Goal: Information Seeking & Learning: Learn about a topic

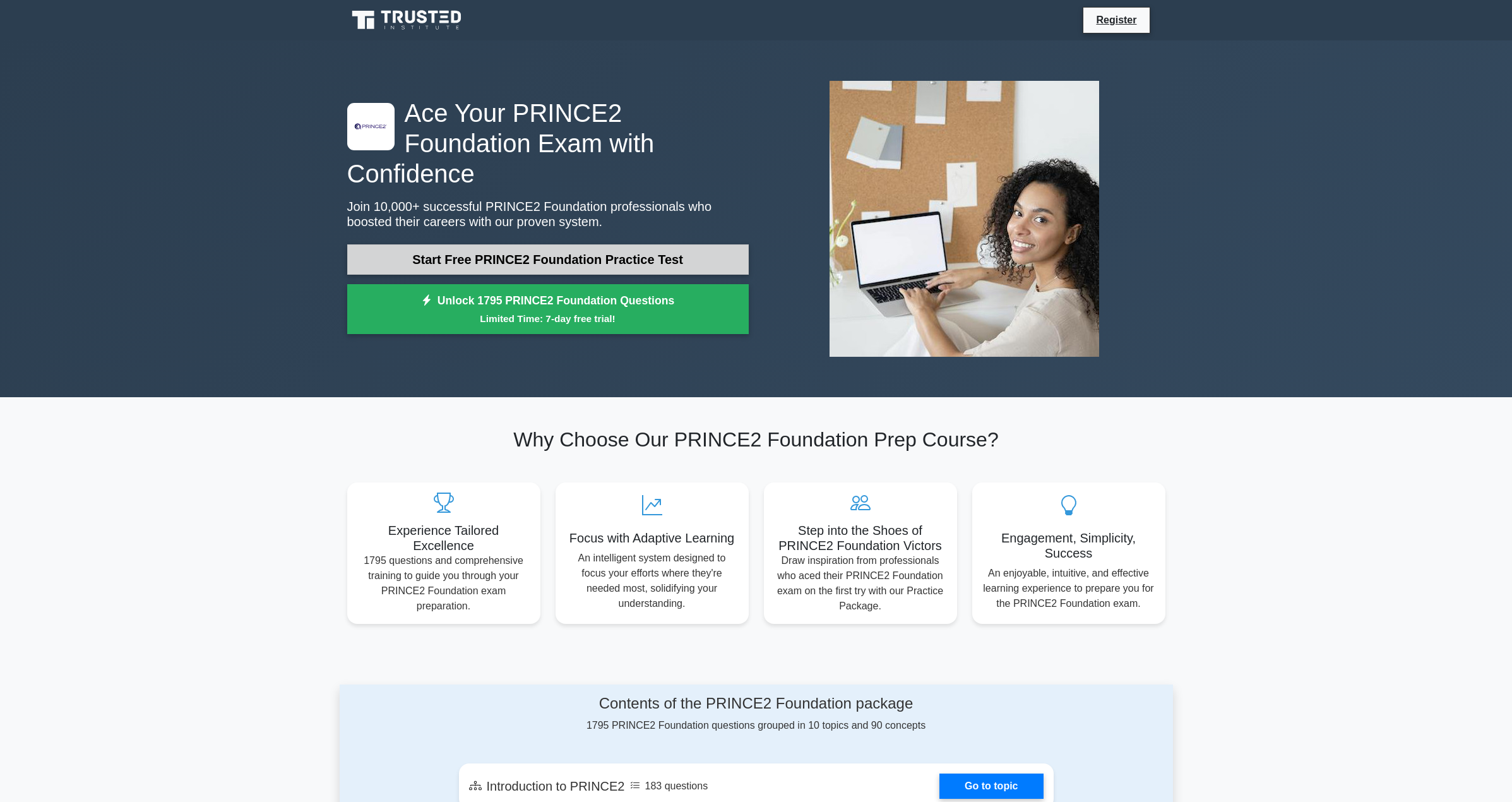
click at [487, 252] on link "Start Free PRINCE2 Foundation Practice Test" at bounding box center [548, 259] width 402 height 30
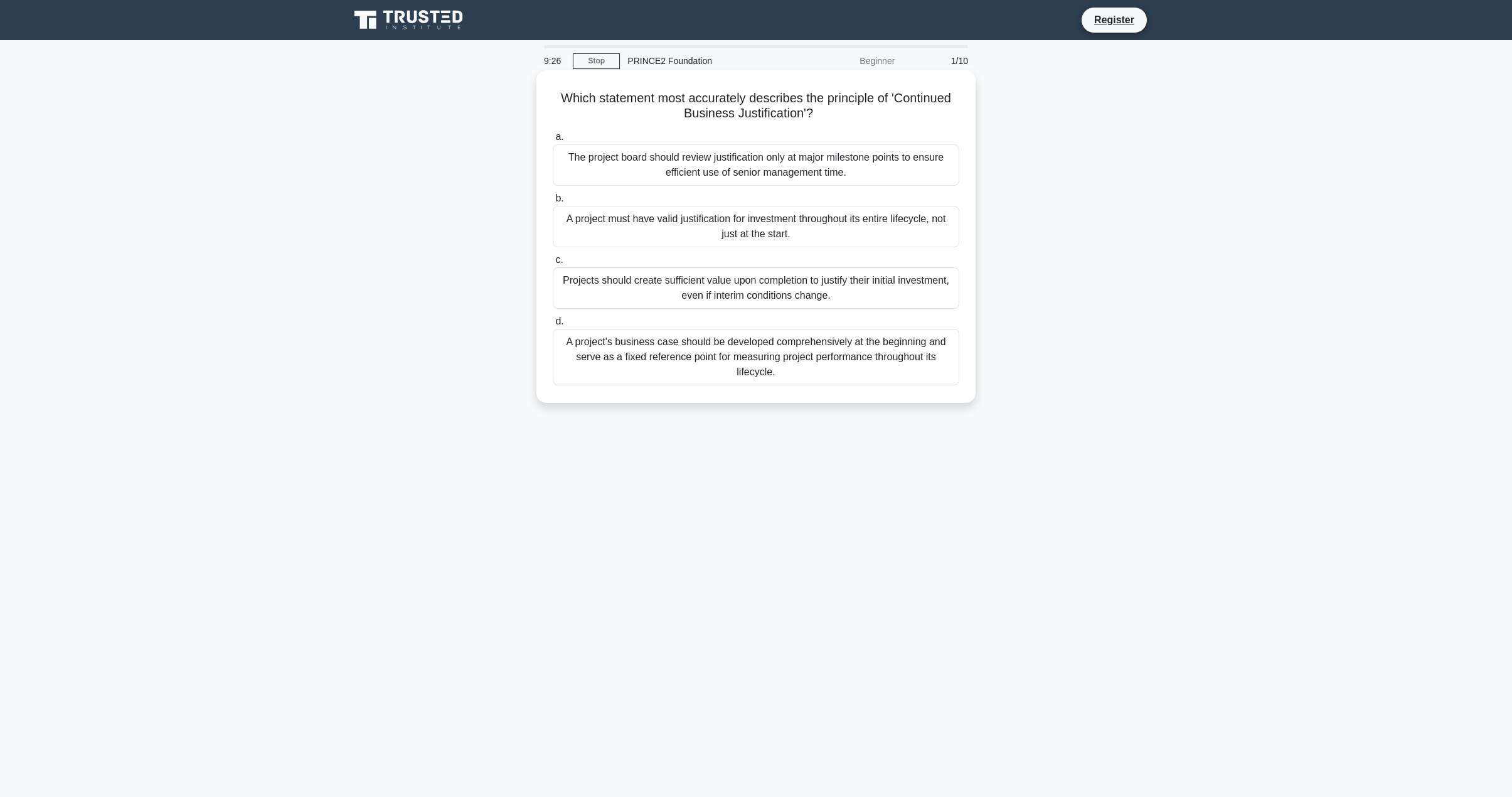
click at [578, 272] on div "Projects should create sufficient value upon completion to justify their initia…" at bounding box center [756, 288] width 406 height 42
click at [552, 265] on input "c. Projects should create sufficient value upon completion to justify their ini…" at bounding box center [552, 260] width 0 height 8
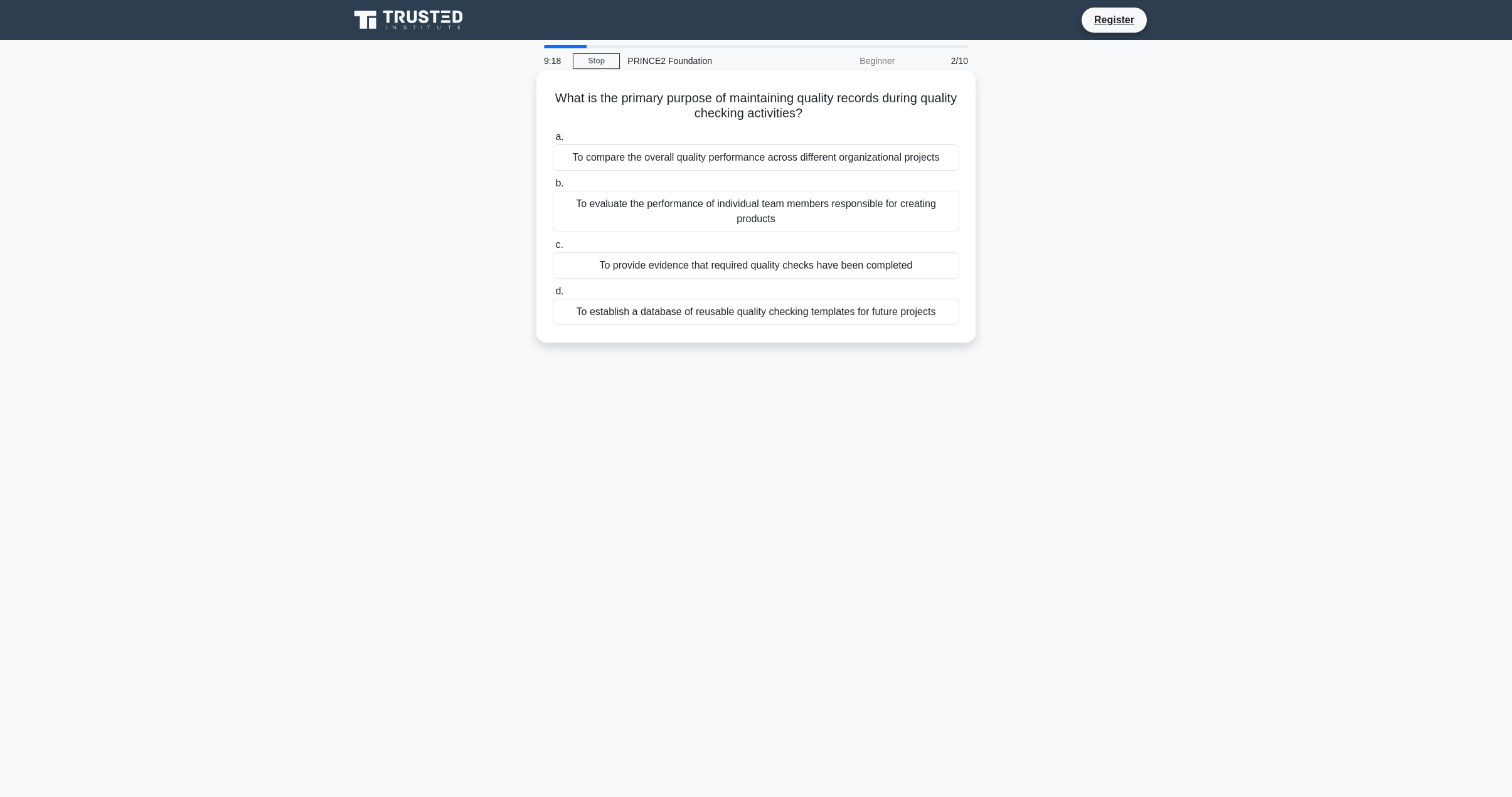
drag, startPoint x: 598, startPoint y: 102, endPoint x: 934, endPoint y: 107, distance: 336.0
click at [934, 107] on h5 "What is the primary purpose of maintaining quality records during quality check…" at bounding box center [756, 106] width 409 height 32
click at [1177, 445] on main "9:16 Stop PRINCE2 Foundation Beginner 2/10 What is the primary purpose of maint…" at bounding box center [756, 419] width 1512 height 757
click at [935, 273] on div "To provide evidence that required quality checks have been completed" at bounding box center [756, 265] width 406 height 26
click at [552, 249] on input "c. To provide evidence that required quality checks have been completed" at bounding box center [552, 245] width 0 height 8
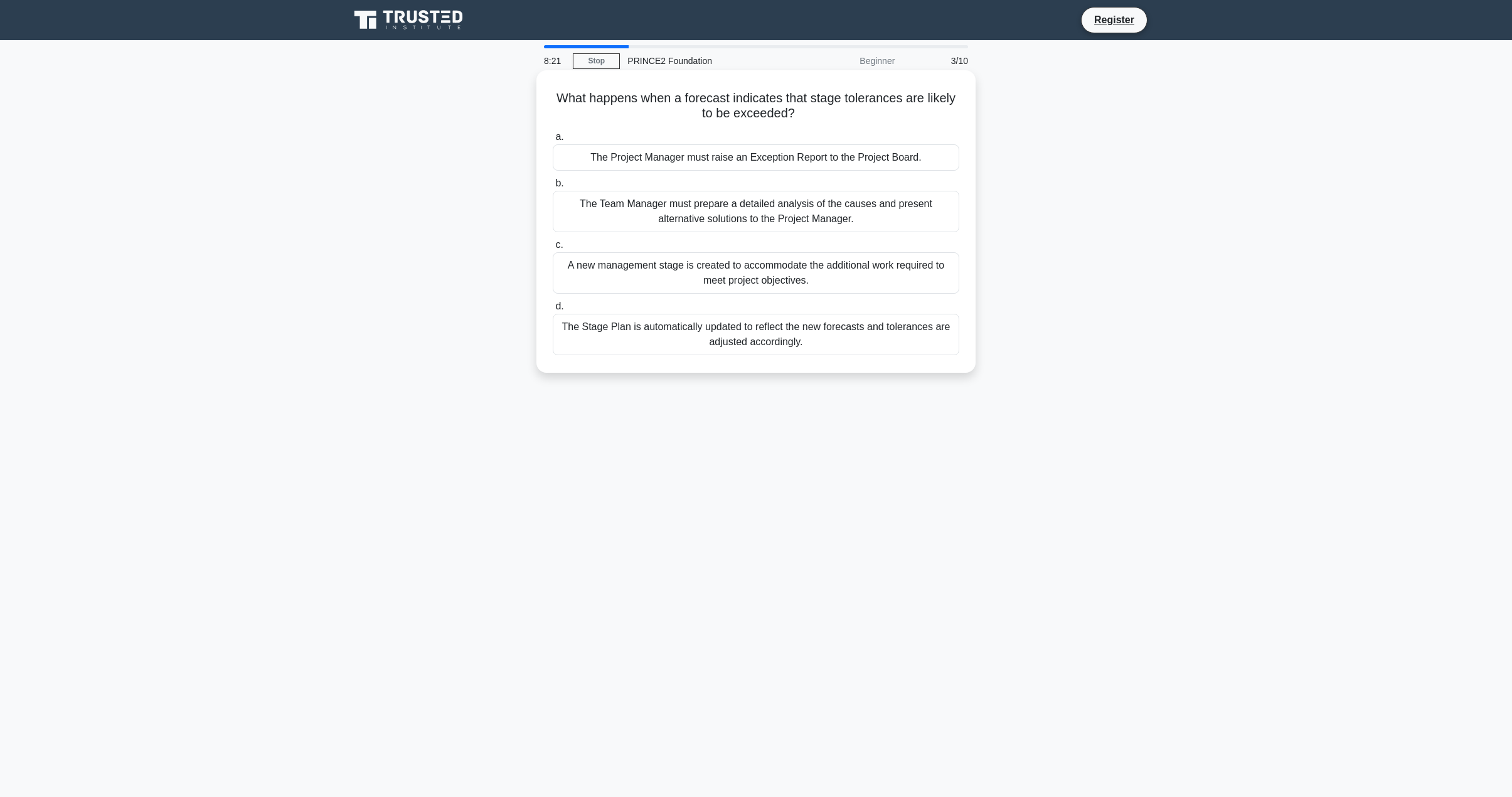
click at [849, 344] on div "The Stage Plan is automatically updated to reflect the new forecasts and tolera…" at bounding box center [756, 335] width 406 height 42
click at [552, 311] on input "d. The Stage Plan is automatically updated to reflect the new forecasts and tol…" at bounding box center [552, 306] width 0 height 8
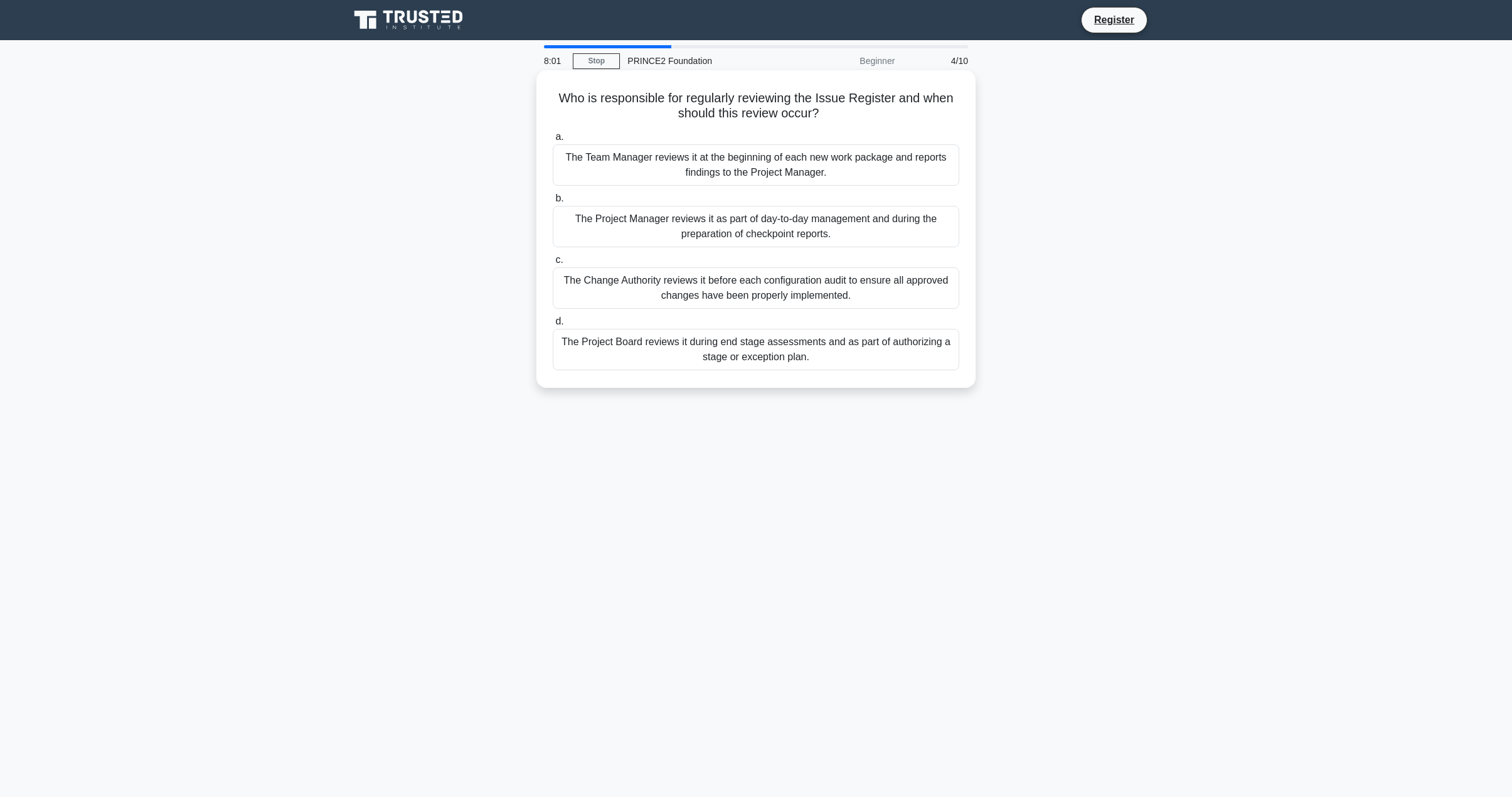
click at [887, 235] on div "The Project Manager reviews it as part of day-to-day management and during the …" at bounding box center [756, 227] width 406 height 42
click at [552, 203] on input "b. The Project Manager reviews it as part of day-to-day management and during t…" at bounding box center [552, 199] width 0 height 8
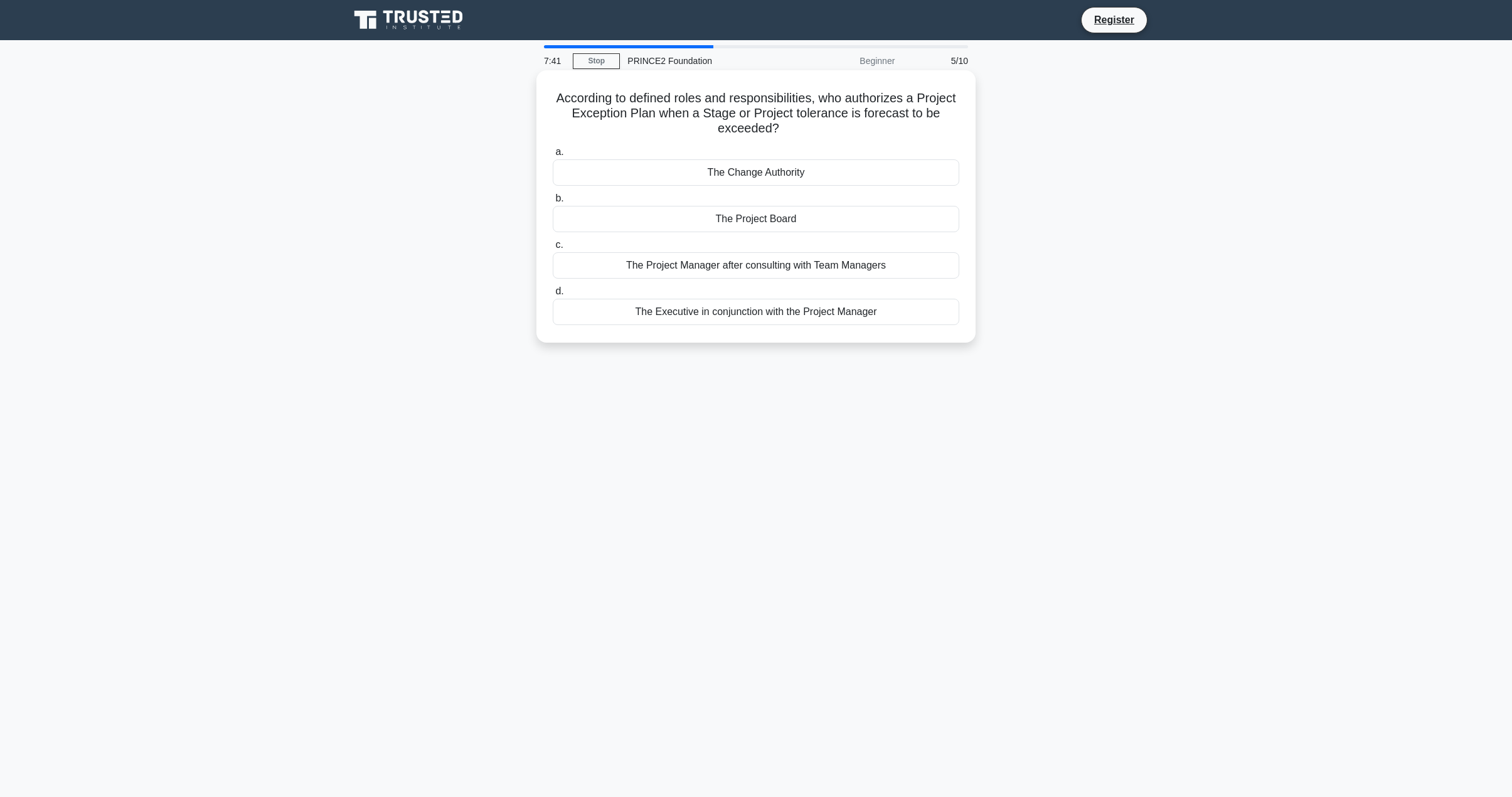
click at [824, 217] on div "The Project Board" at bounding box center [756, 219] width 406 height 26
click at [552, 203] on input "b. The Project Board" at bounding box center [552, 199] width 0 height 8
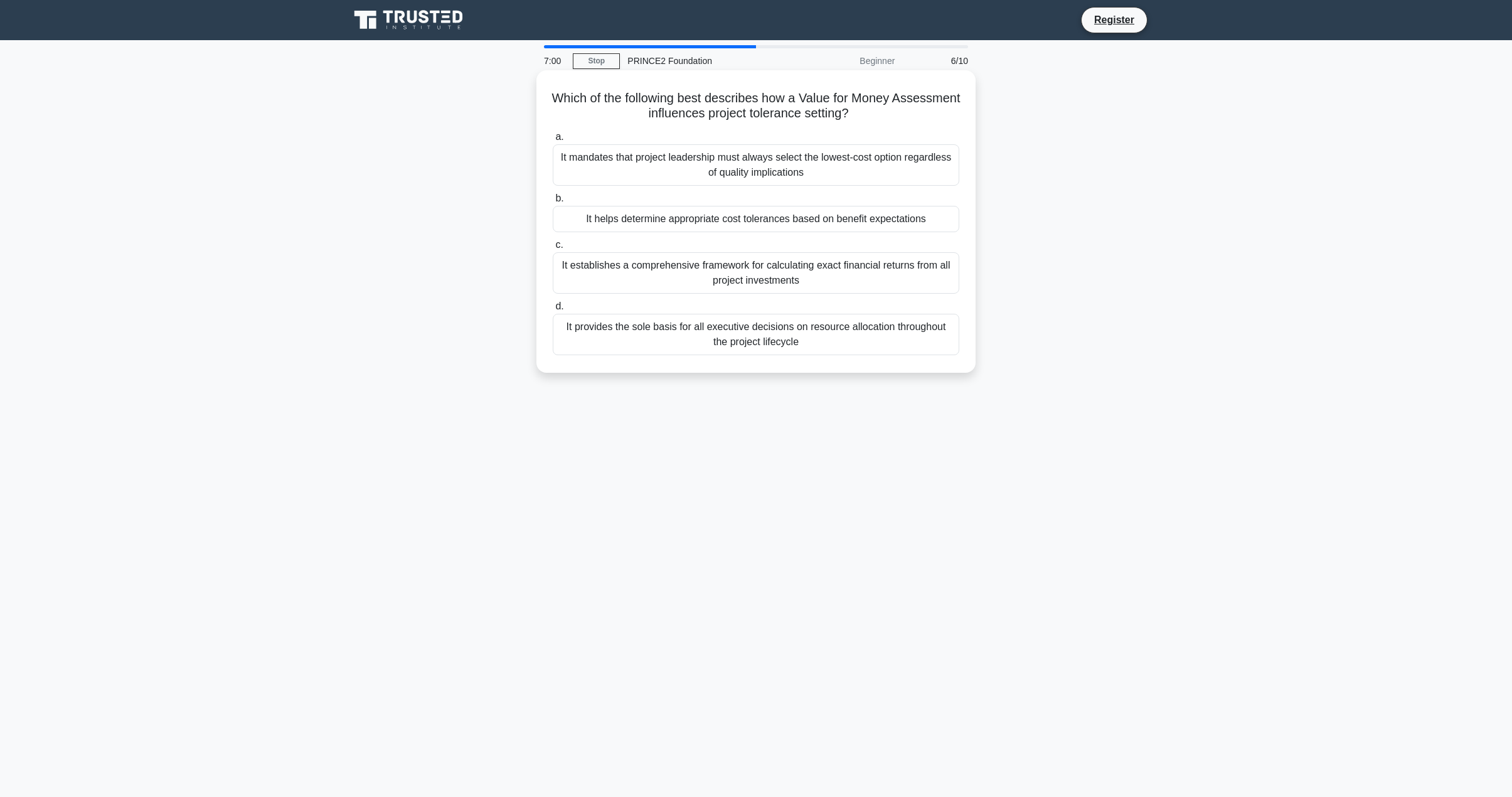
click at [865, 275] on div "It establishes a comprehensive framework for calculating exact financial return…" at bounding box center [756, 273] width 406 height 42
click at [552, 249] on input "c. It establishes a comprehensive framework for calculating exact financial ret…" at bounding box center [552, 245] width 0 height 8
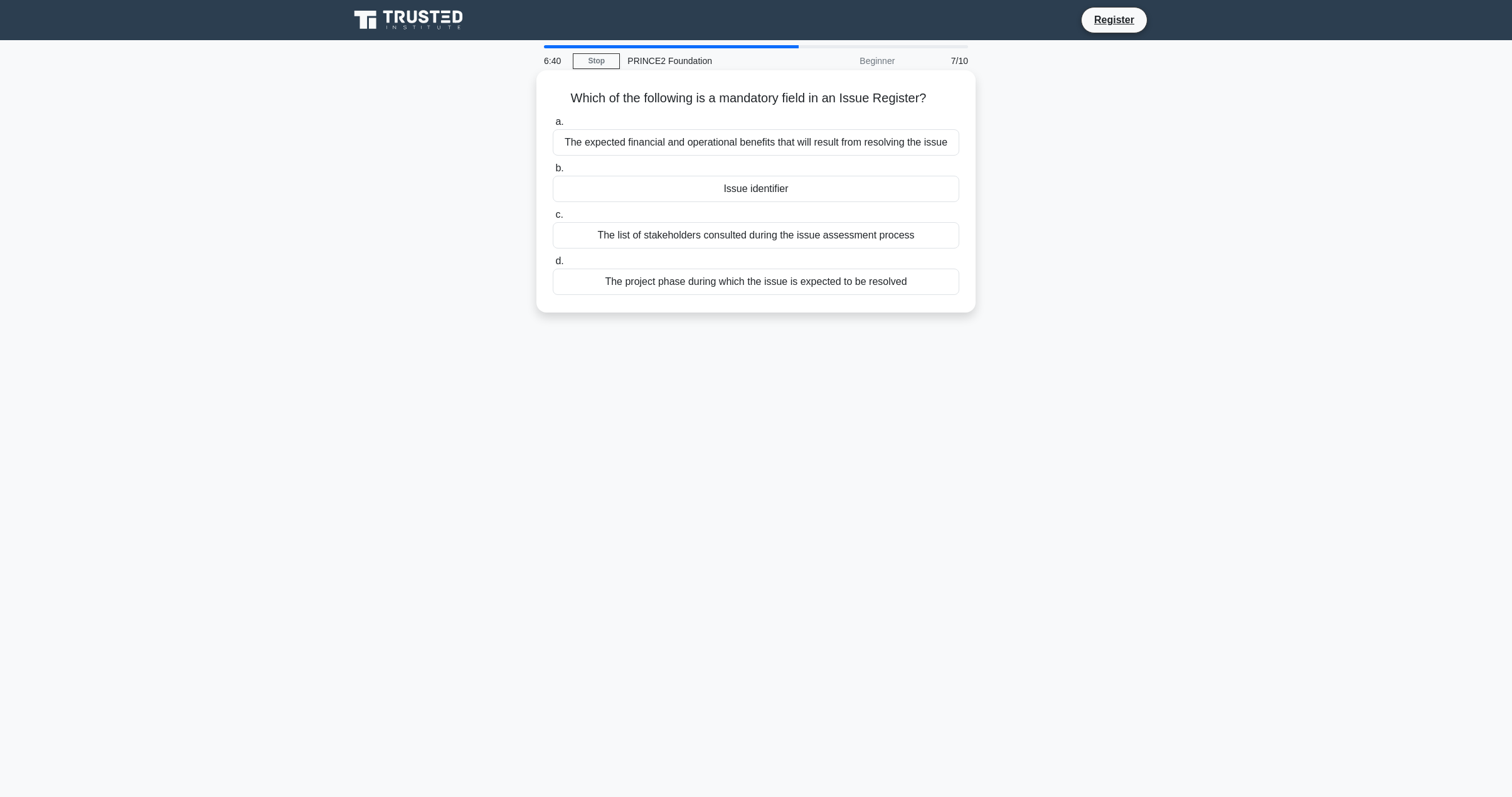
click at [810, 287] on div "The project phase during which the issue is expected to be resolved" at bounding box center [756, 281] width 406 height 26
click at [552, 265] on input "d. The project phase during which the issue is expected to be resolved" at bounding box center [552, 261] width 0 height 8
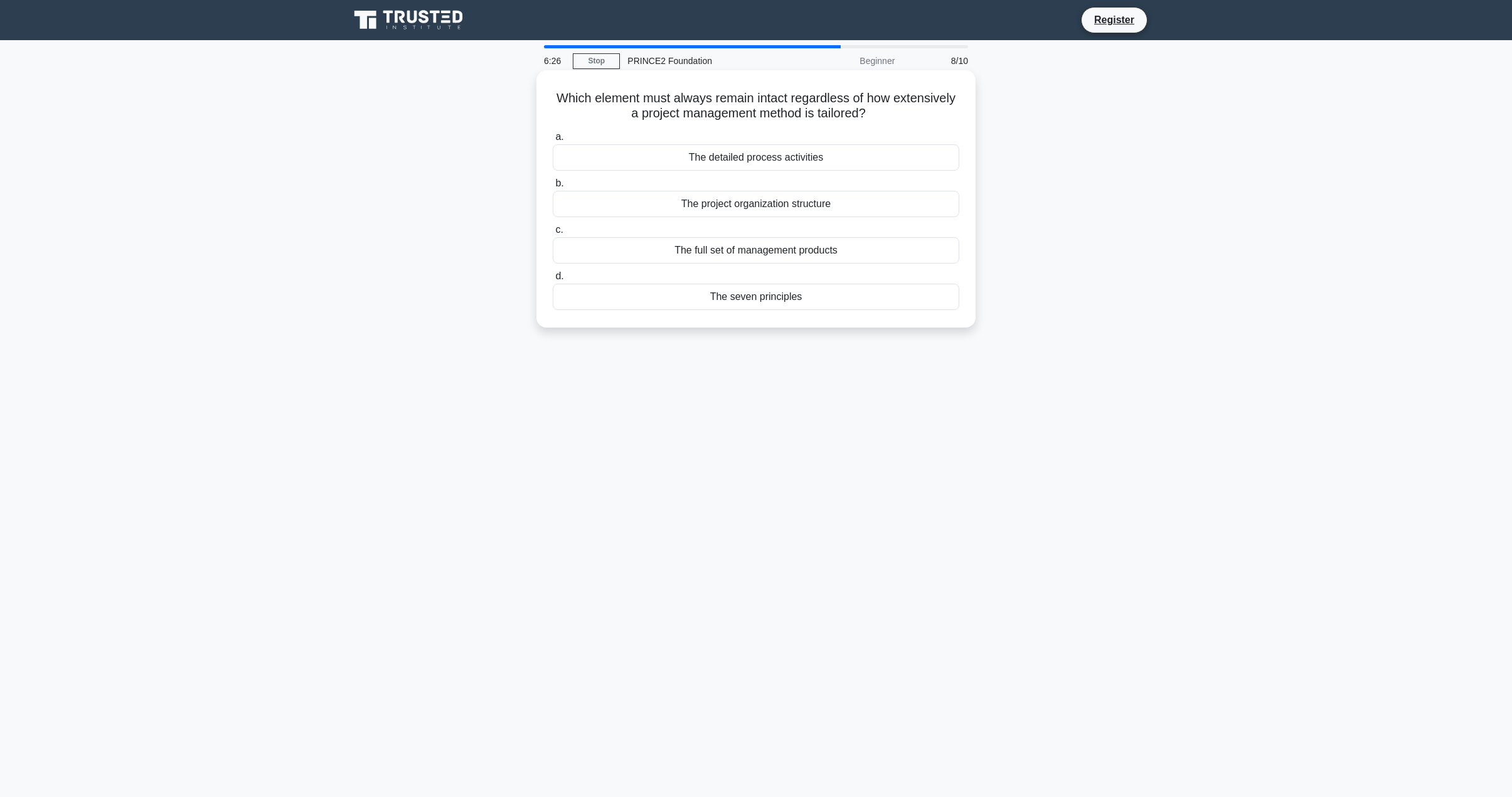
click at [624, 305] on div "The seven principles" at bounding box center [756, 296] width 406 height 26
click at [552, 281] on input "d. The seven principles" at bounding box center [552, 277] width 0 height 8
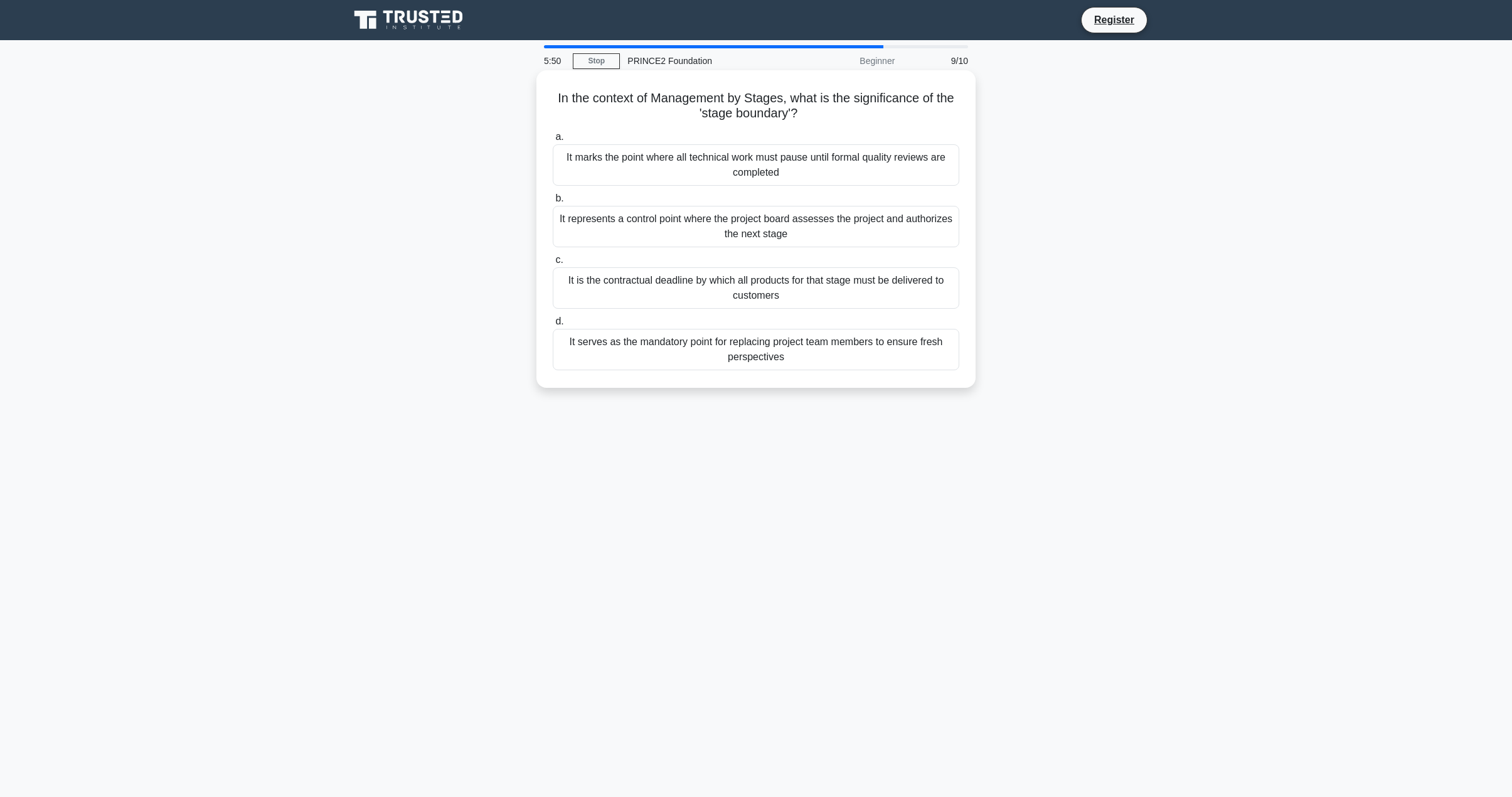
click at [802, 236] on div "It represents a control point where the project board assesses the project and …" at bounding box center [756, 227] width 406 height 42
click at [552, 203] on input "b. It represents a control point where the project board assesses the project a…" at bounding box center [552, 199] width 0 height 8
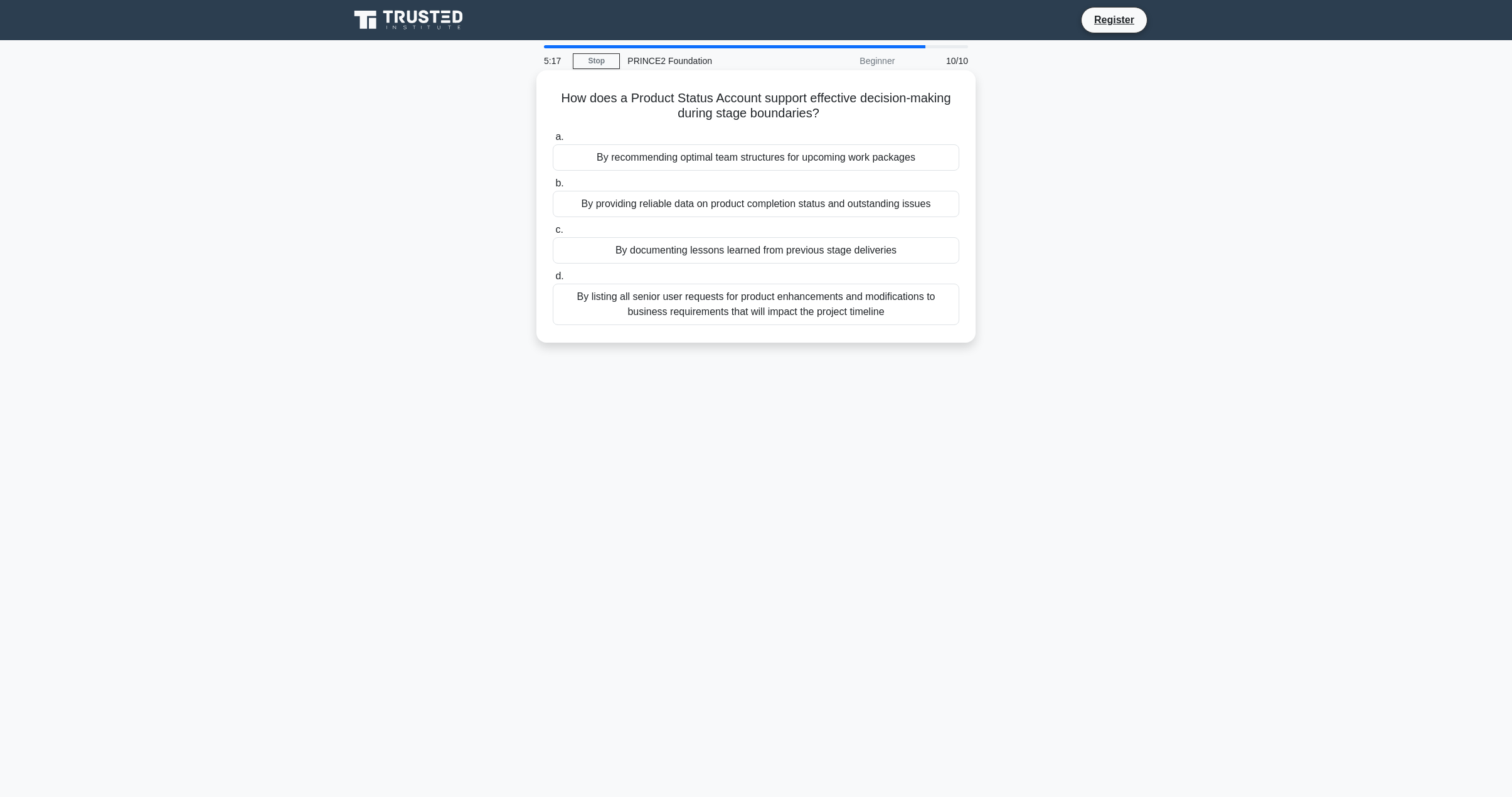
click at [875, 310] on div "By listing all senior user requests for product enhancements and modifications …" at bounding box center [756, 304] width 406 height 42
click at [552, 281] on input "d. By listing all senior user requests for product enhancements and modificatio…" at bounding box center [552, 277] width 0 height 8
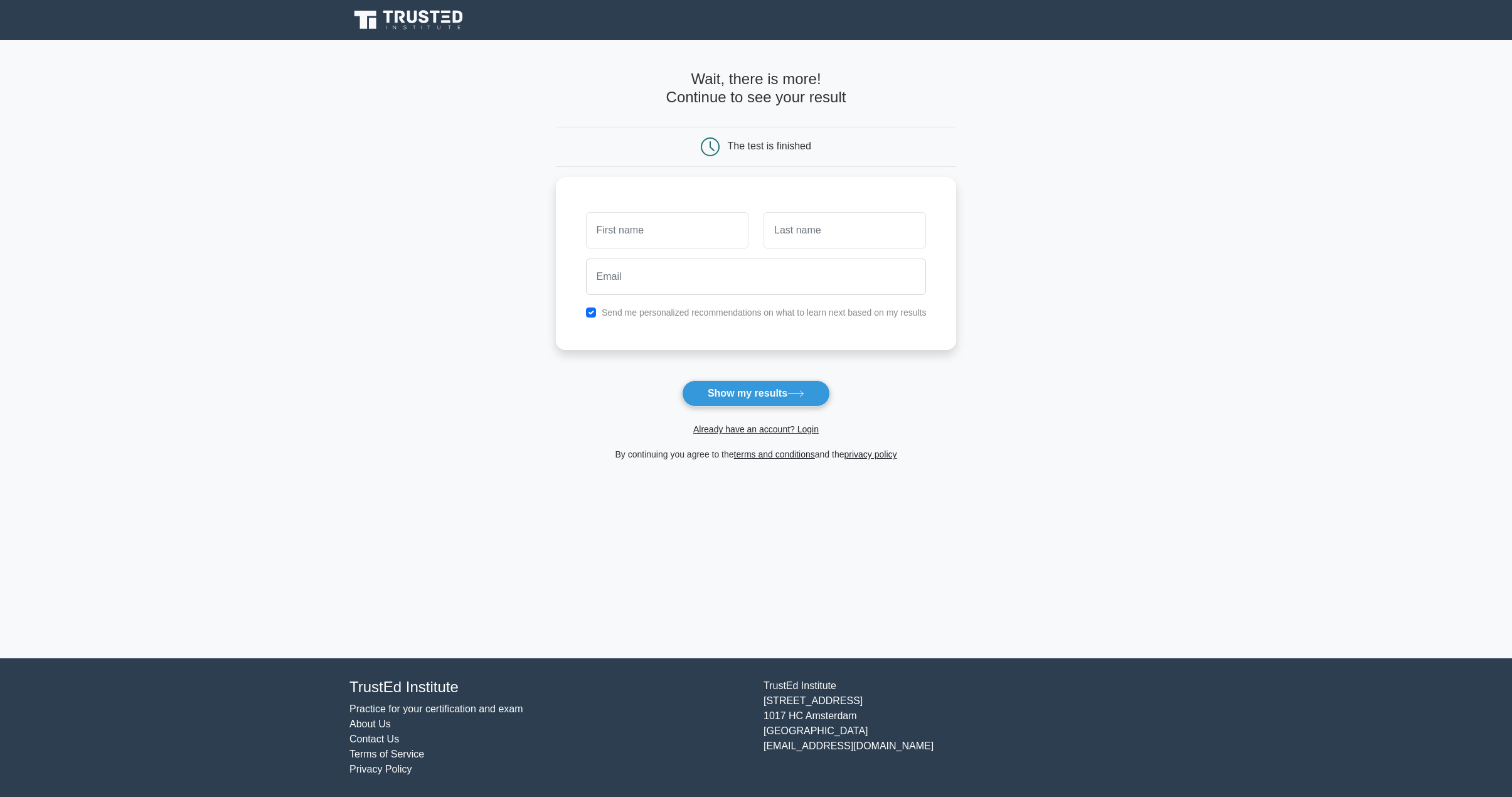
type input "K"
type input "Skip"
type input "Rains"
type input "skip.rains@gmail.com"
click at [755, 386] on button "Show my results" at bounding box center [756, 393] width 148 height 26
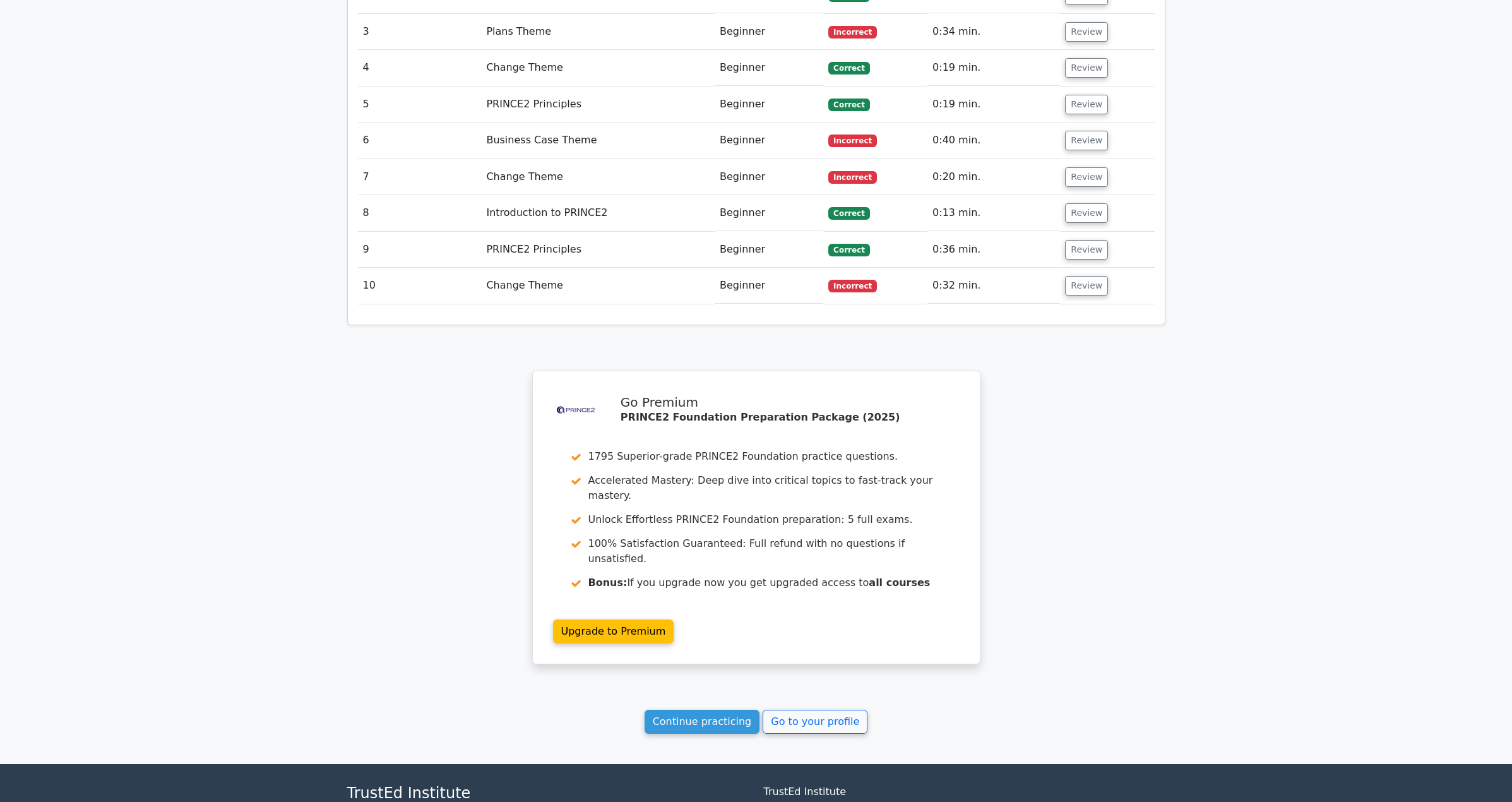
scroll to position [1798, 0]
